Goal: Information Seeking & Learning: Find specific fact

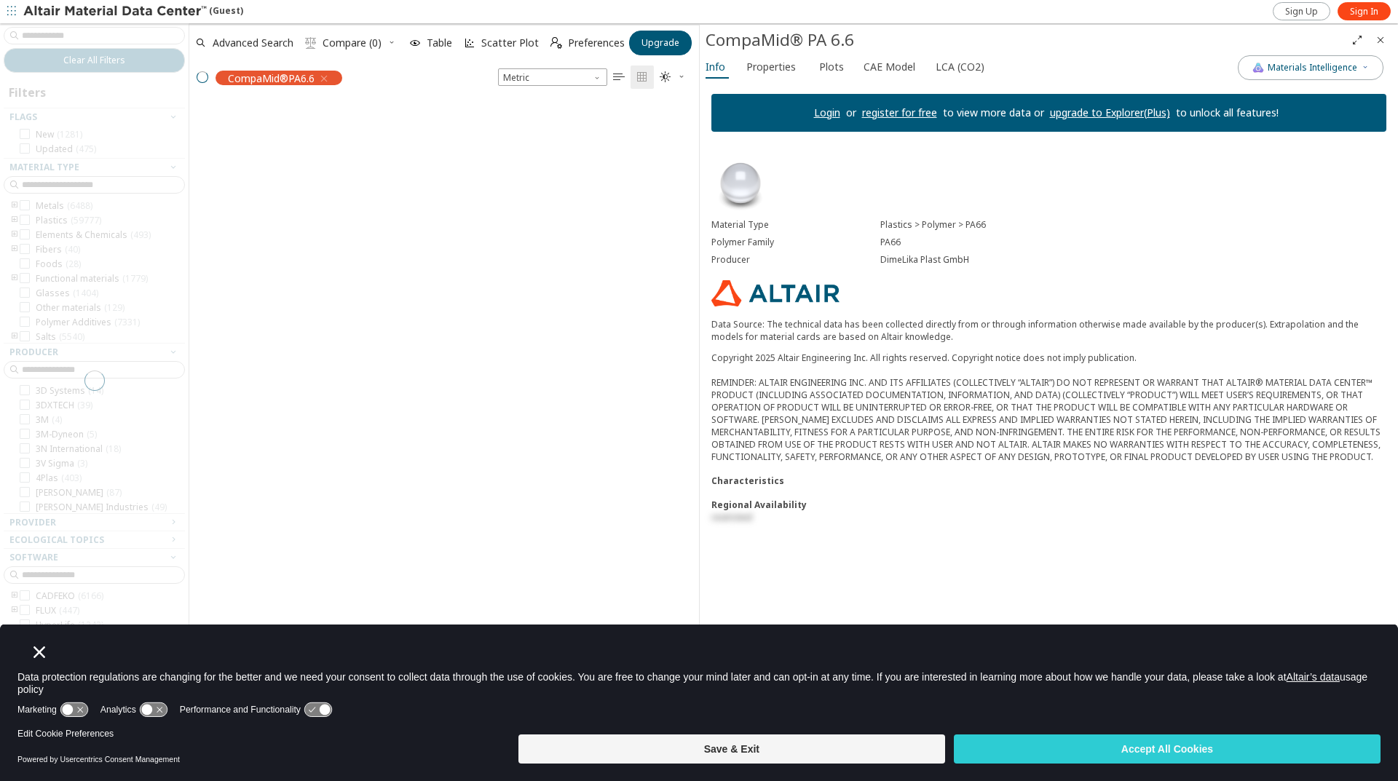
scroll to position [634, 499]
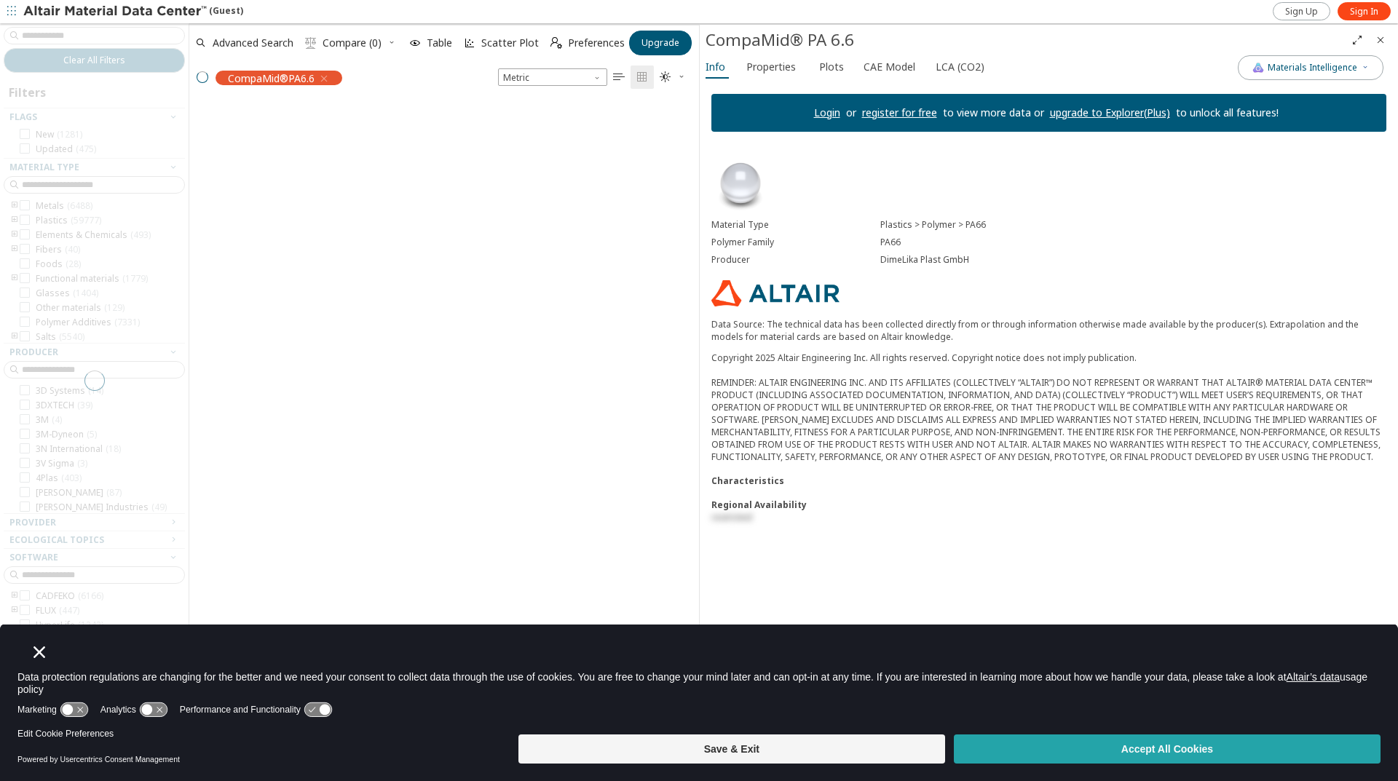
click at [1163, 754] on button "Accept All Cookies" at bounding box center [1167, 749] width 427 height 29
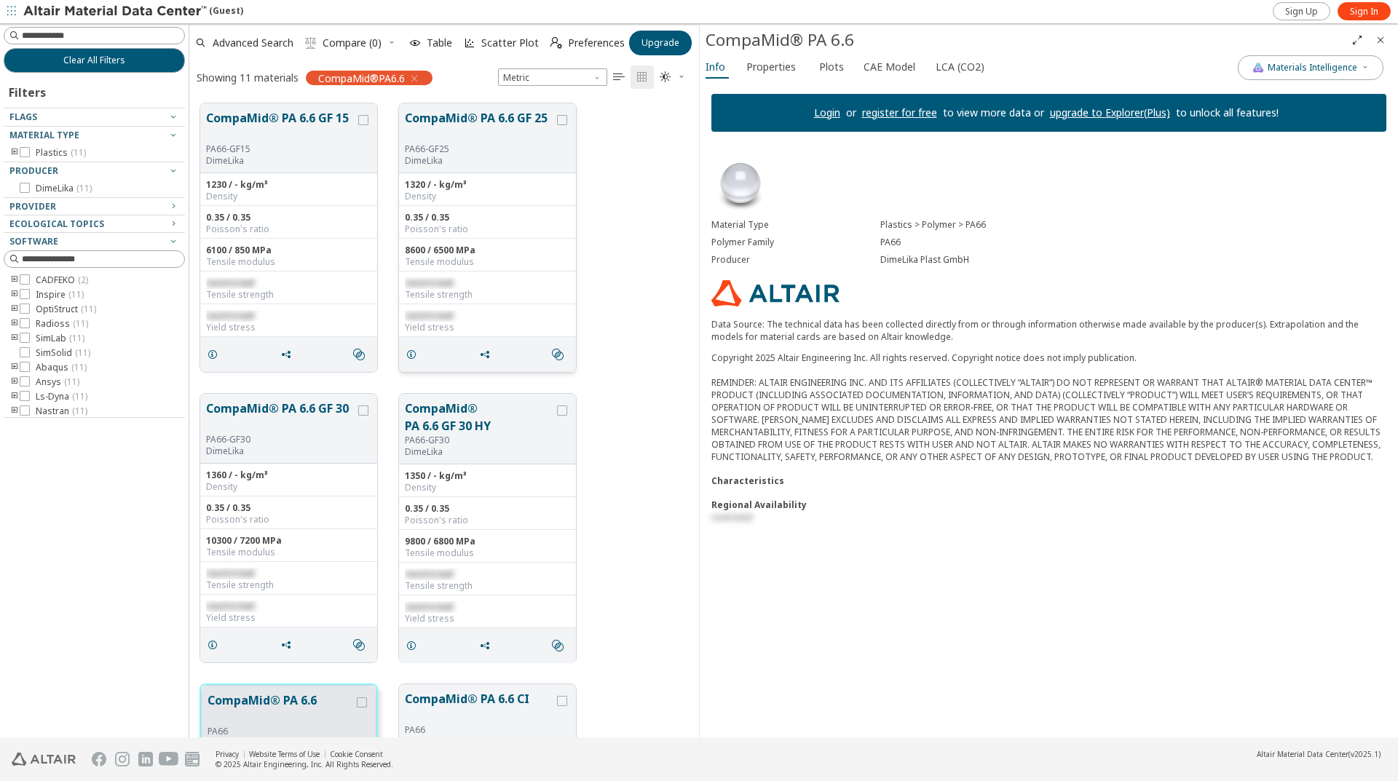
click at [412, 181] on div "1320 / - kg/m³" at bounding box center [487, 185] width 165 height 12
click at [420, 221] on div "0.35 / 0.35" at bounding box center [487, 218] width 165 height 12
click at [426, 226] on div "Poisson's ratio" at bounding box center [487, 230] width 165 height 12
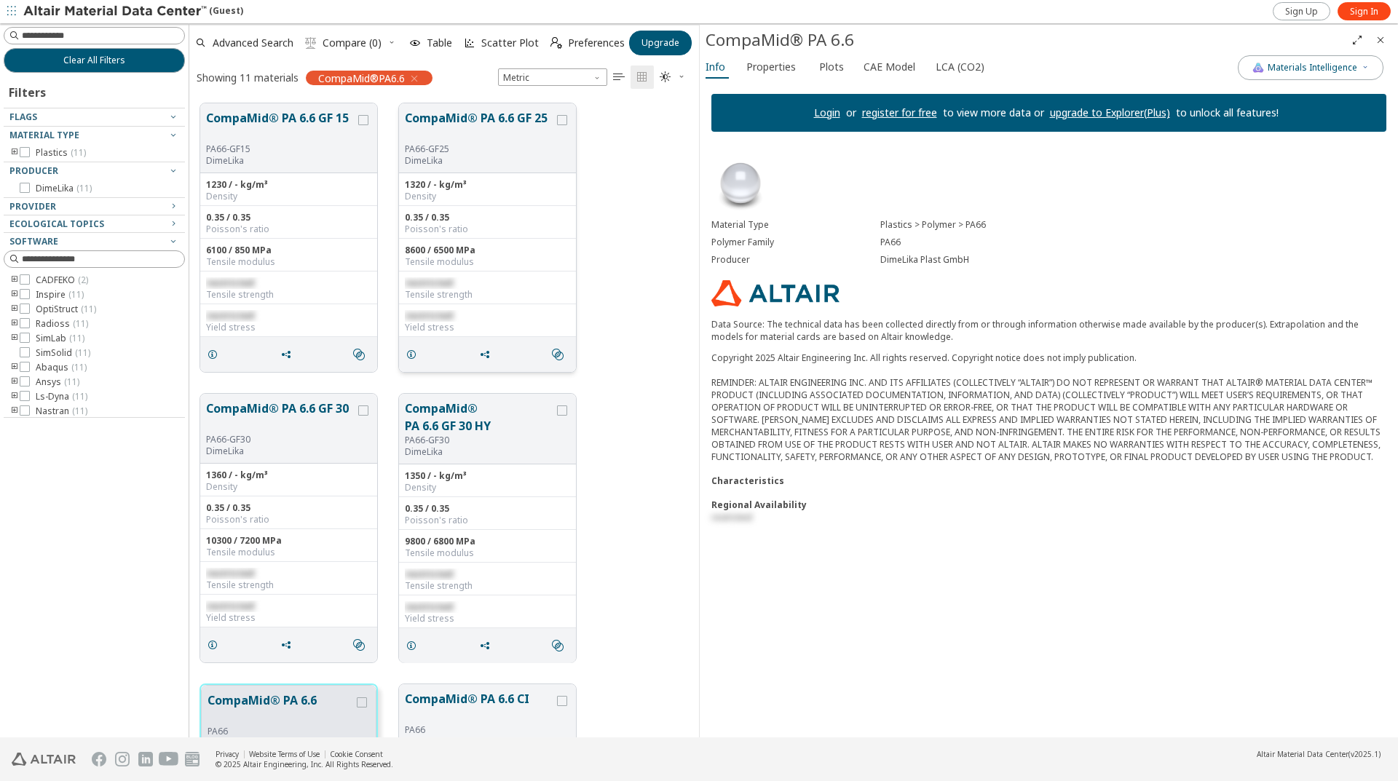
click at [450, 208] on div "0.35 / 0.35 Poisson's ratio" at bounding box center [487, 222] width 177 height 33
drag, startPoint x: 411, startPoint y: 216, endPoint x: 444, endPoint y: 216, distance: 33.5
click at [444, 216] on div "0.35 / 0.35" at bounding box center [487, 218] width 165 height 12
